Goal: Task Accomplishment & Management: Use online tool/utility

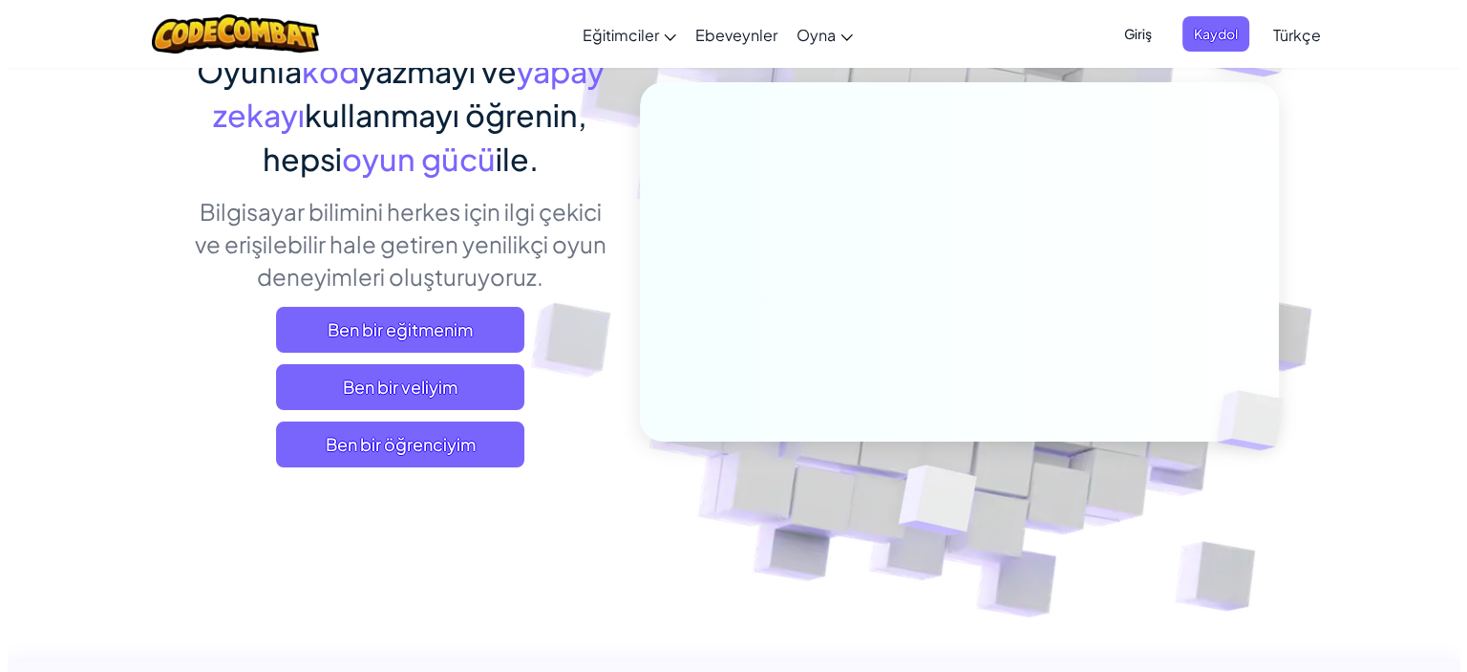
scroll to position [191, 0]
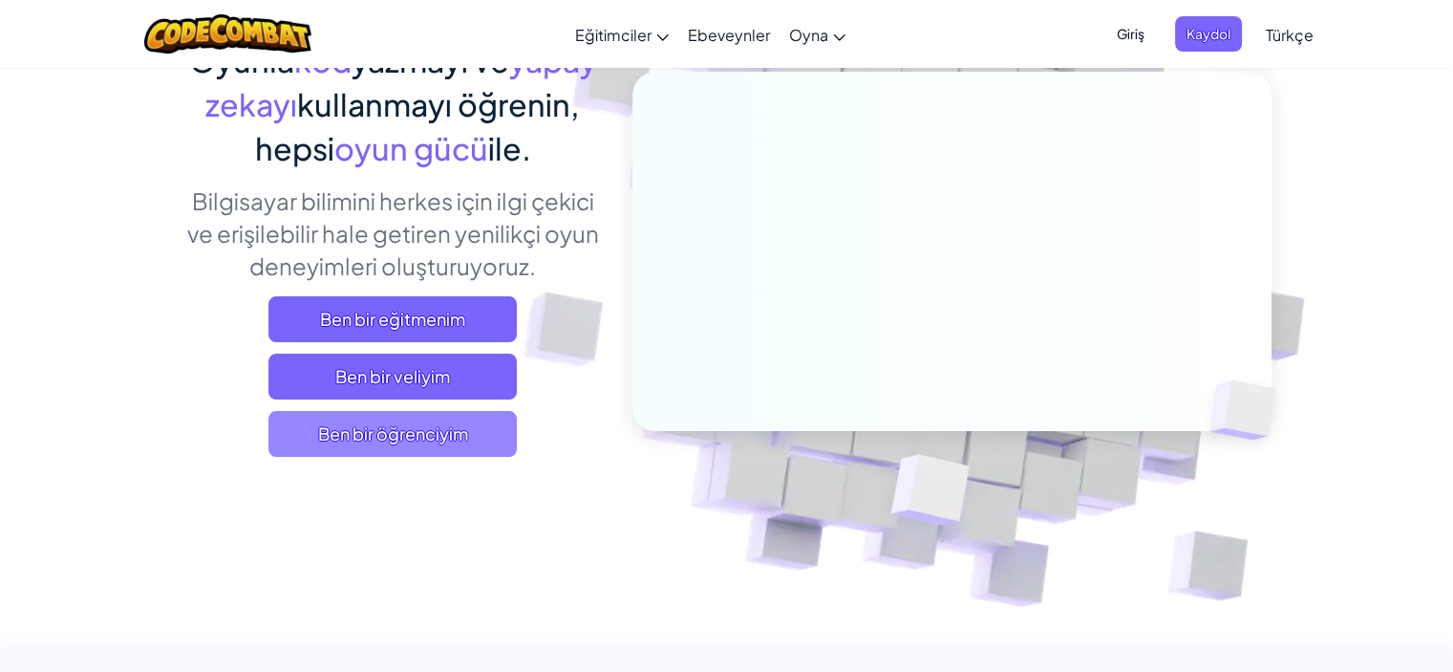
click at [471, 417] on span "Ben bir öğrenciyim" at bounding box center [392, 434] width 248 height 46
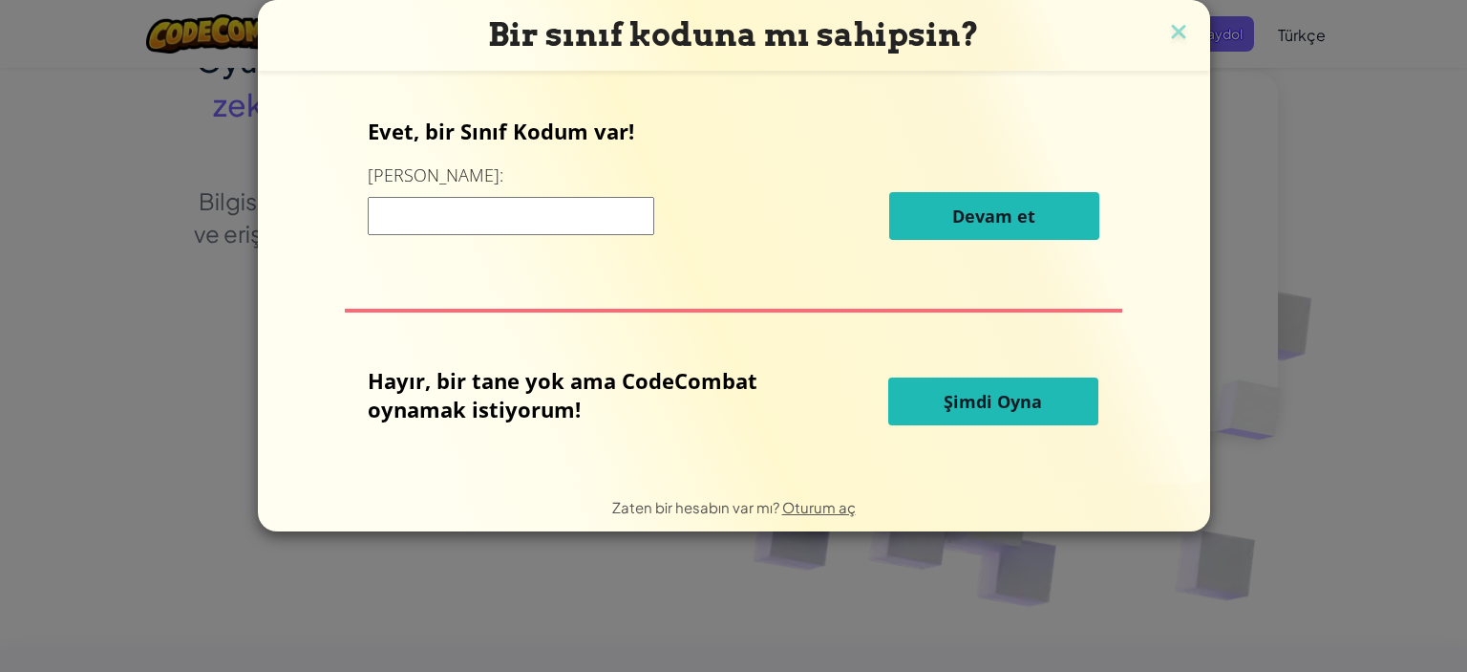
click at [962, 411] on span "Şimdi Oyna" at bounding box center [993, 401] width 98 height 23
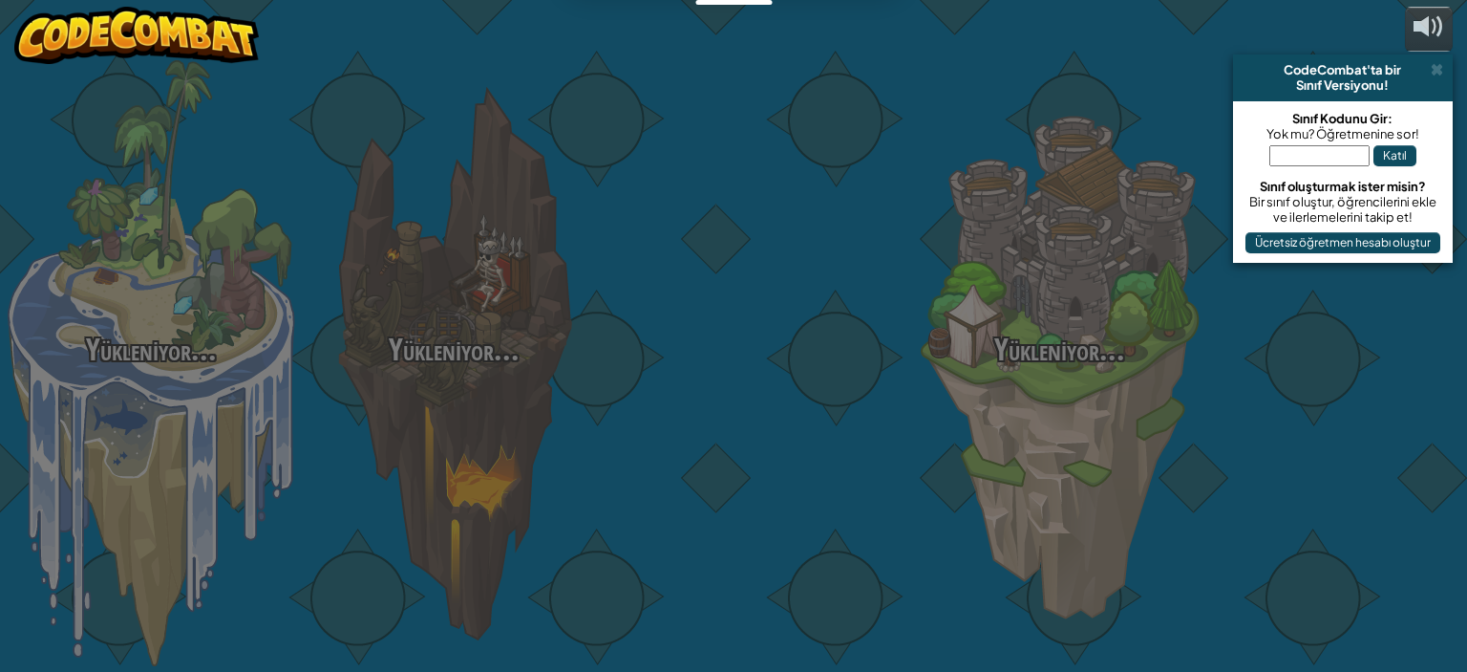
select select "tr"
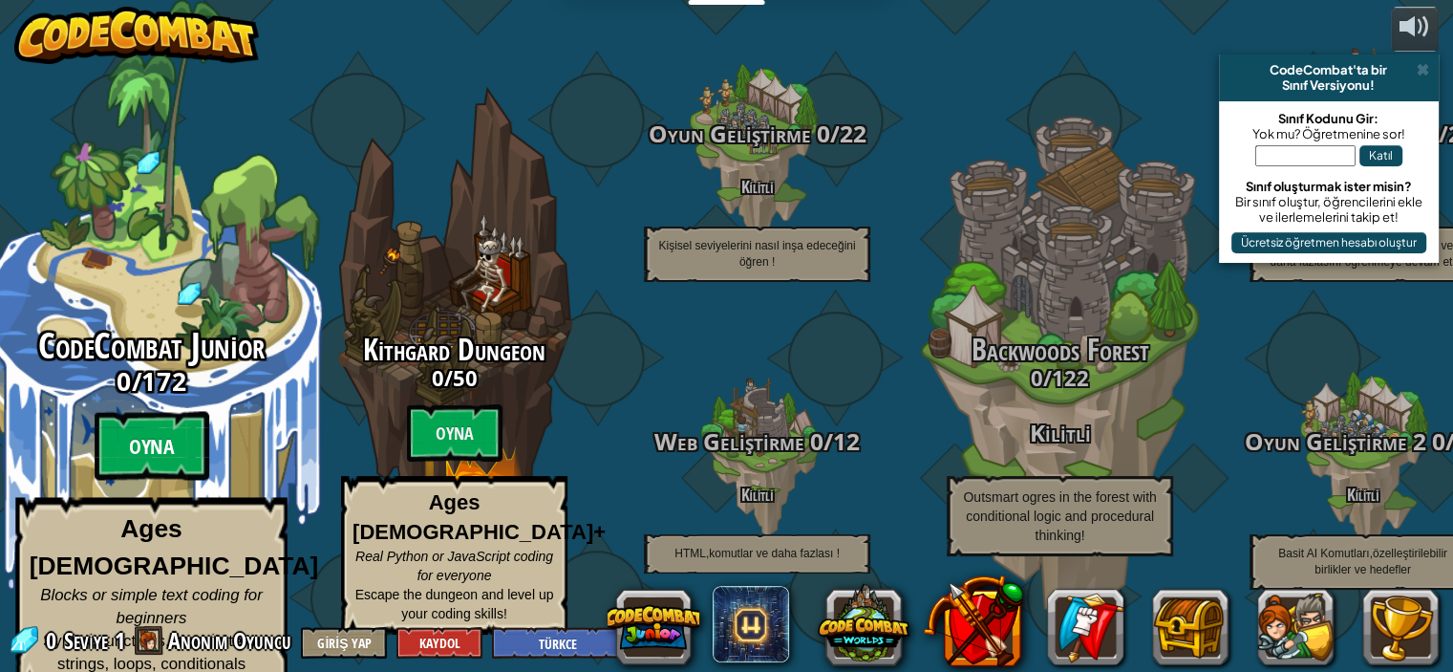
click at [168, 439] on btn "Oyna" at bounding box center [152, 446] width 115 height 69
select select "tr"
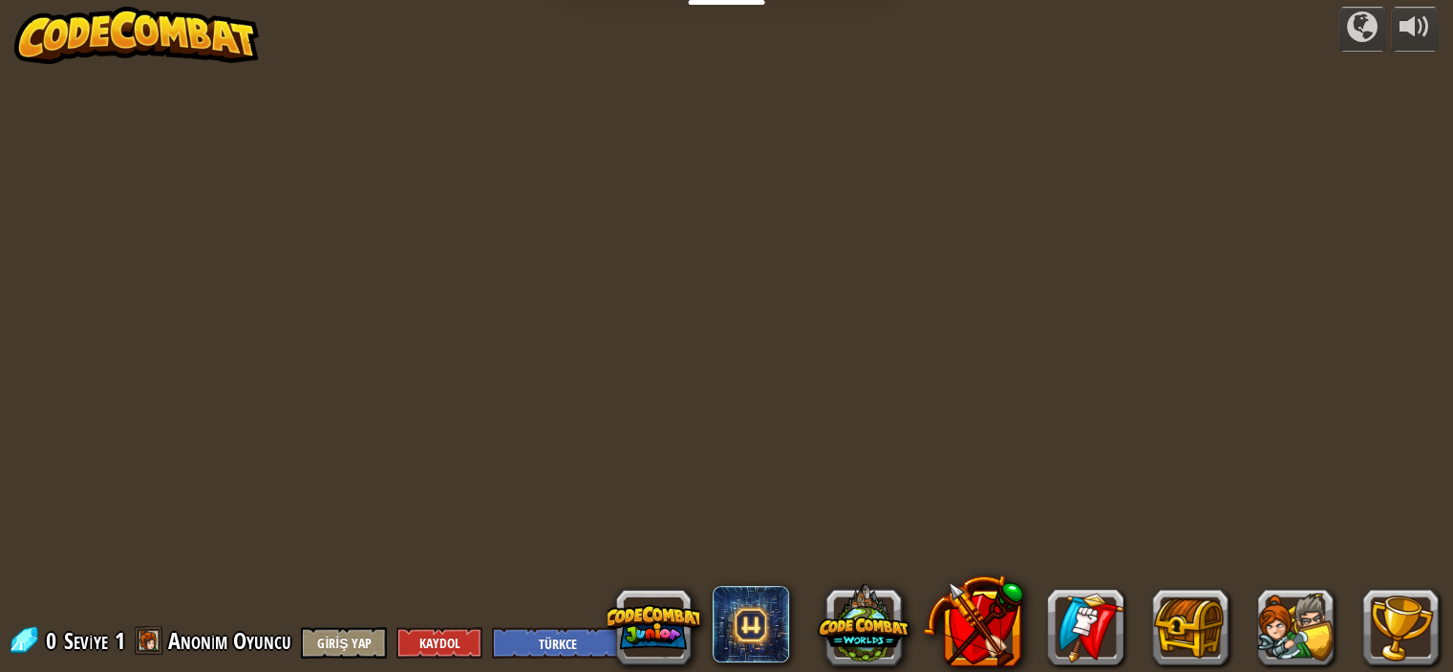
select select "tr"
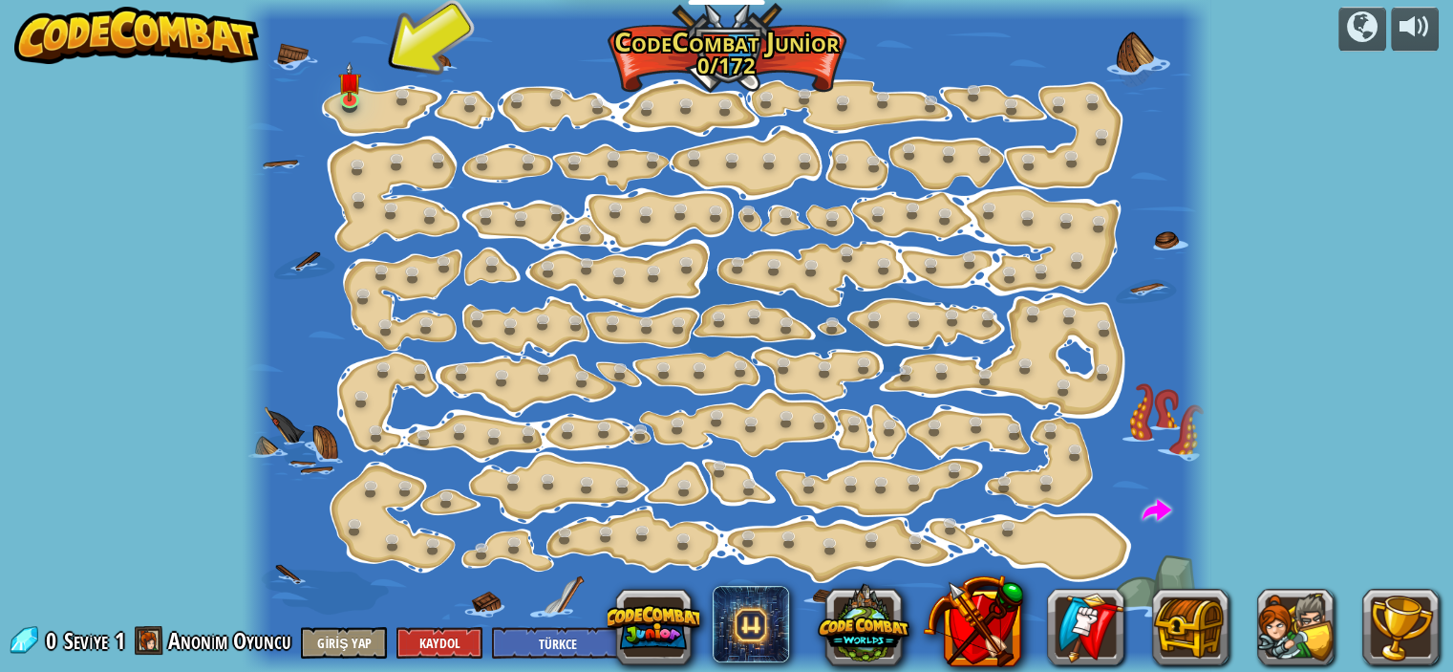
click at [404, 75] on div at bounding box center [727, 336] width 968 height 672
click at [367, 97] on link at bounding box center [352, 98] width 38 height 38
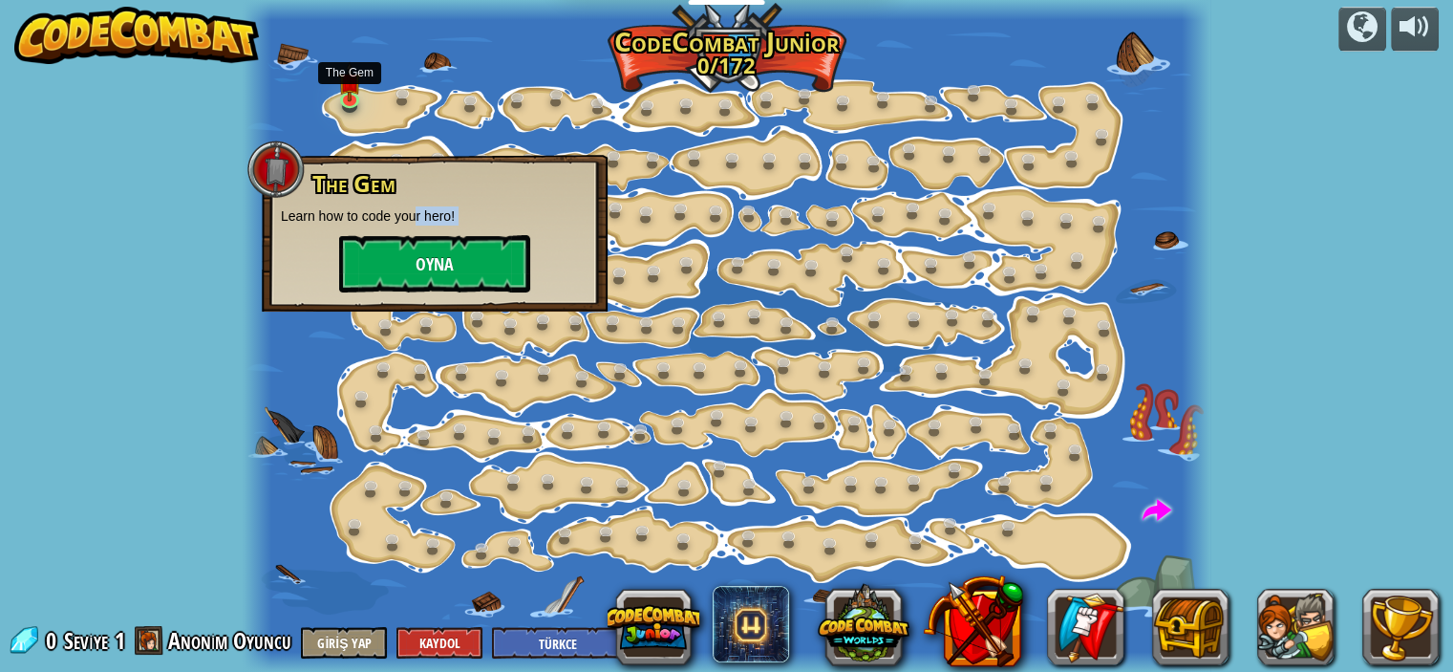
drag, startPoint x: 413, startPoint y: 224, endPoint x: 416, endPoint y: 240, distance: 16.5
click at [413, 228] on div "The Gem Learn how to code your hero! [GEOGRAPHIC_DATA]" at bounding box center [435, 231] width 308 height 121
click at [417, 242] on button "Oyna" at bounding box center [434, 263] width 191 height 57
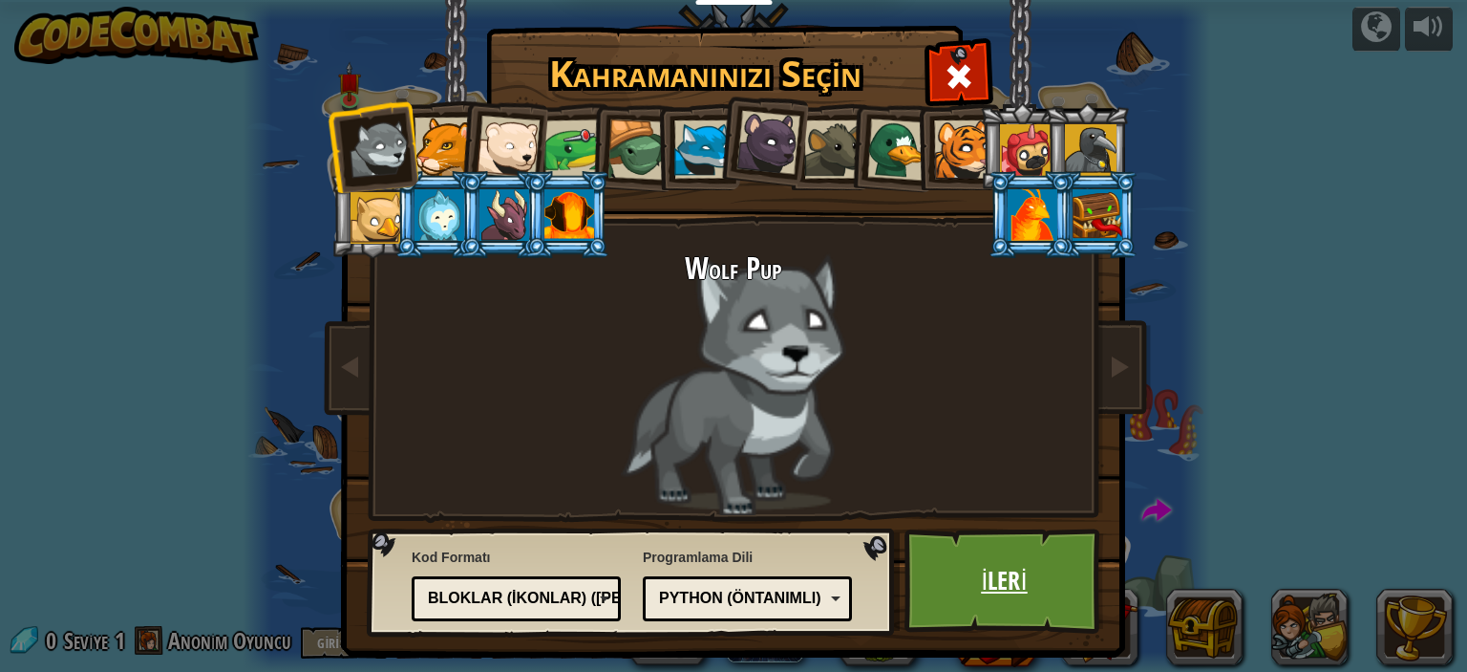
click at [1005, 613] on link "İleri" at bounding box center [1005, 580] width 200 height 105
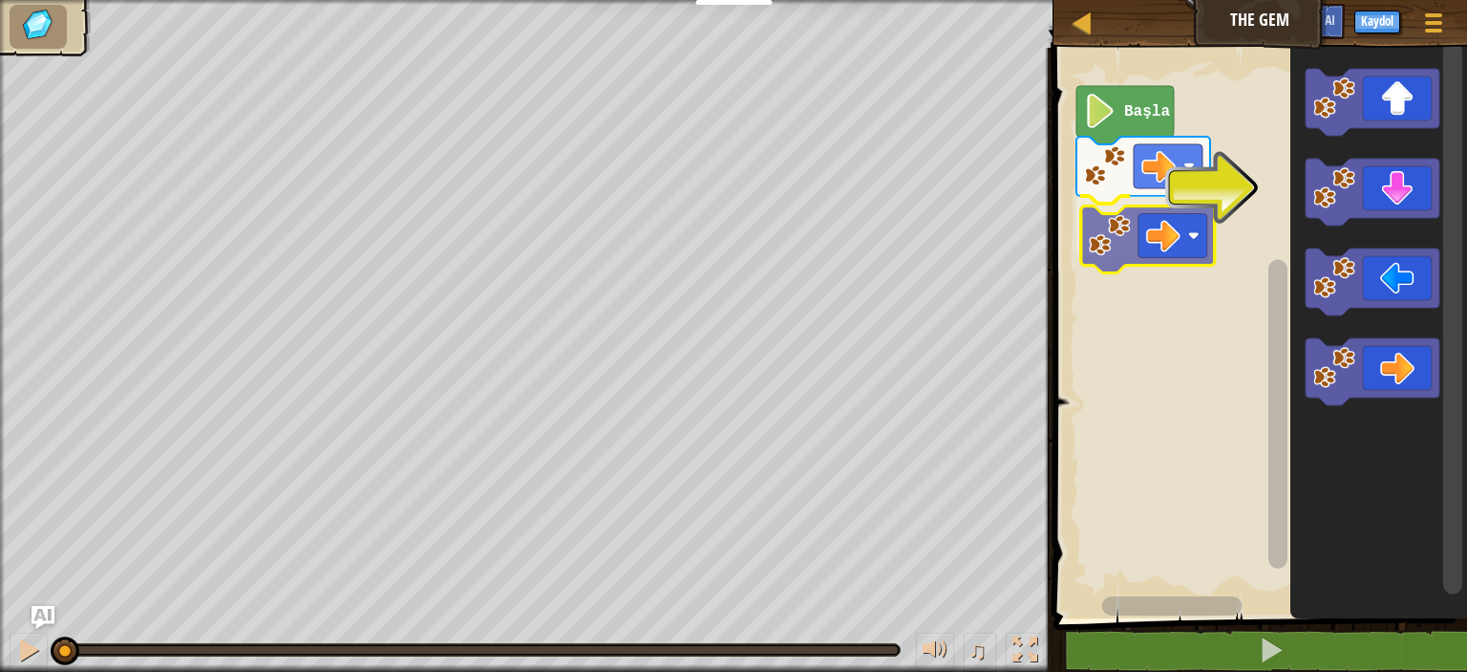
click at [1166, 240] on div "Başla" at bounding box center [1257, 328] width 419 height 580
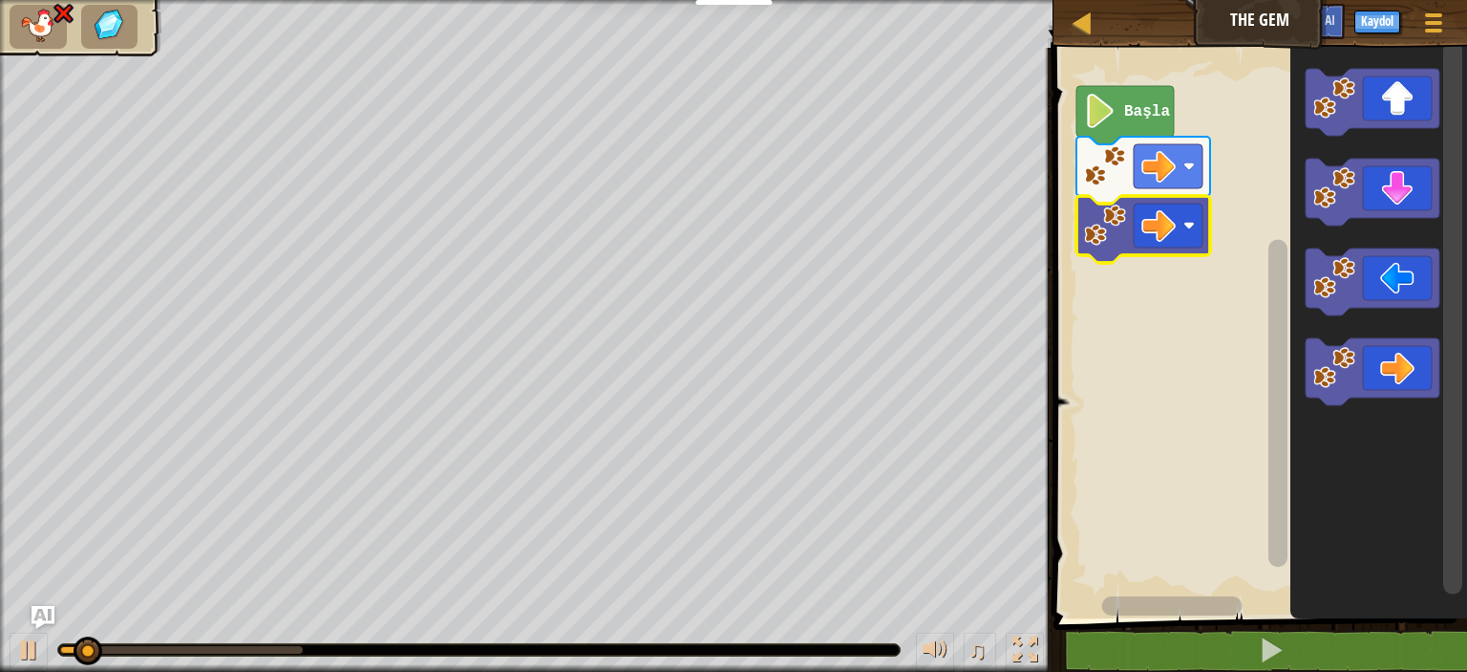
click at [1132, 130] on icon "Blockly Çalışma Alanı" at bounding box center [1125, 115] width 97 height 58
